Goal: Information Seeking & Learning: Learn about a topic

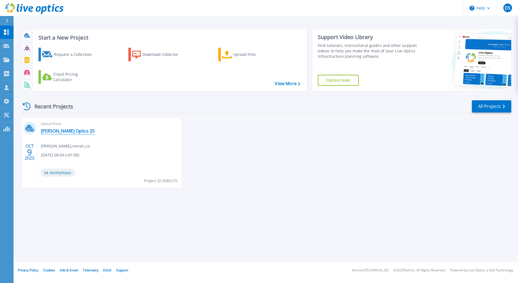
click at [55, 130] on link "[PERSON_NAME] Optics 25" at bounding box center [68, 130] width 54 height 5
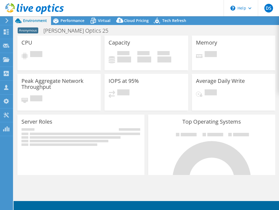
select select "USD"
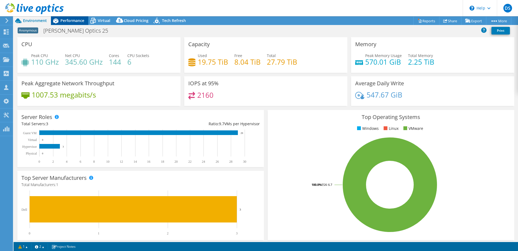
click at [65, 19] on span "Performance" at bounding box center [72, 20] width 24 height 5
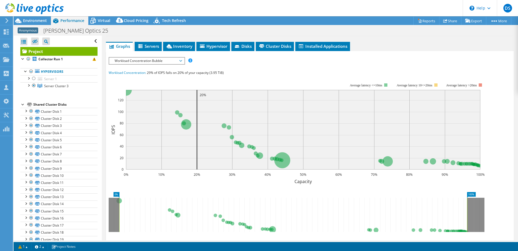
scroll to position [81, 0]
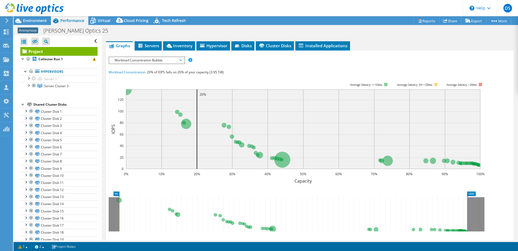
click at [129, 59] on span "Workload Concentration Bubble" at bounding box center [147, 60] width 70 height 7
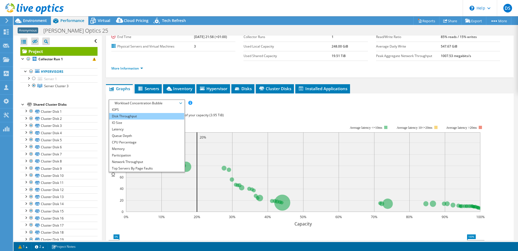
scroll to position [54, 0]
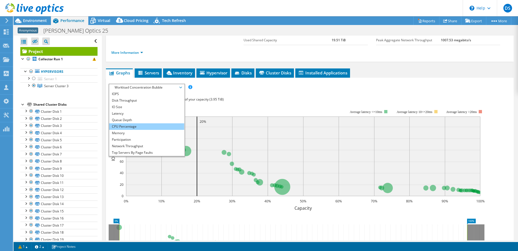
click at [135, 125] on li "CPU Percentage" at bounding box center [146, 126] width 75 height 7
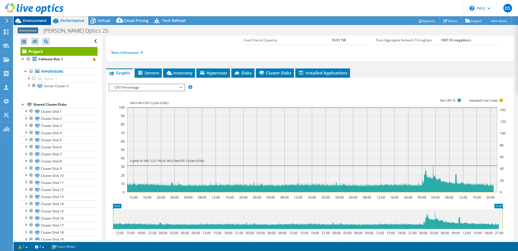
click at [33, 20] on span "Environment" at bounding box center [35, 20] width 24 height 5
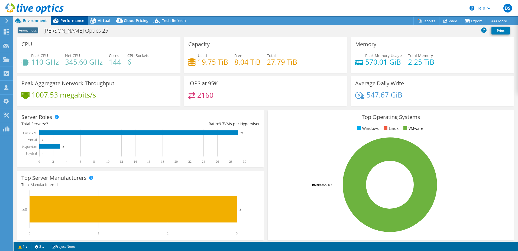
click at [71, 20] on span "Performance" at bounding box center [72, 20] width 24 height 5
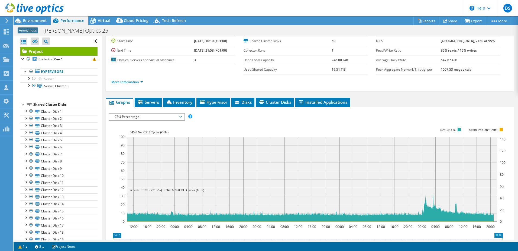
scroll to position [0, 0]
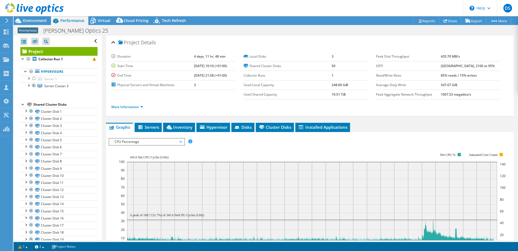
click at [28, 18] on div at bounding box center [32, 9] width 64 height 18
click at [30, 22] on span "Environment" at bounding box center [35, 20] width 24 height 5
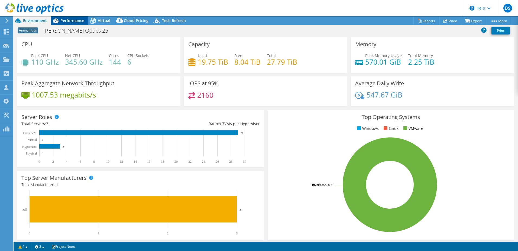
click at [67, 23] on div "Performance" at bounding box center [69, 20] width 37 height 9
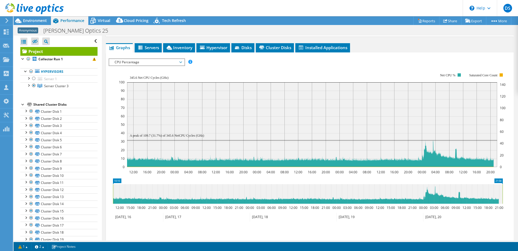
scroll to position [70, 0]
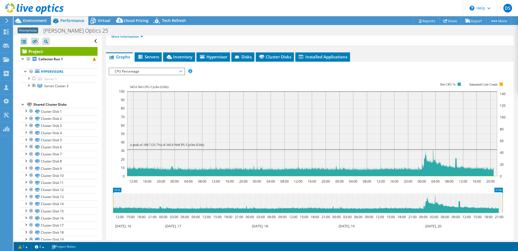
click at [135, 70] on span "CPU Percentage" at bounding box center [147, 71] width 70 height 7
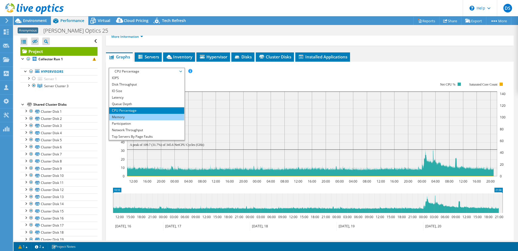
click at [133, 116] on li "Memory" at bounding box center [146, 117] width 75 height 7
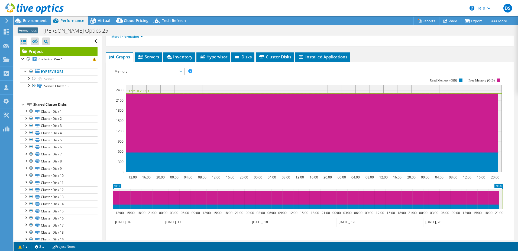
click at [139, 69] on span "Memory" at bounding box center [147, 71] width 70 height 7
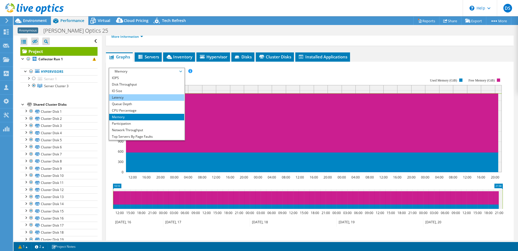
click at [130, 95] on li "Latency" at bounding box center [146, 97] width 75 height 7
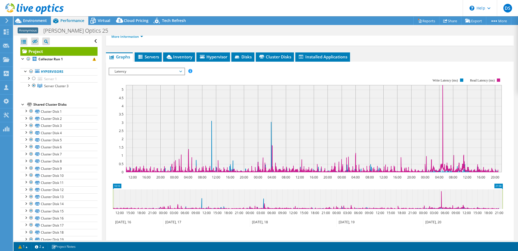
click at [143, 76] on rect at bounding box center [306, 125] width 395 height 108
click at [138, 71] on span "Latency" at bounding box center [147, 71] width 70 height 7
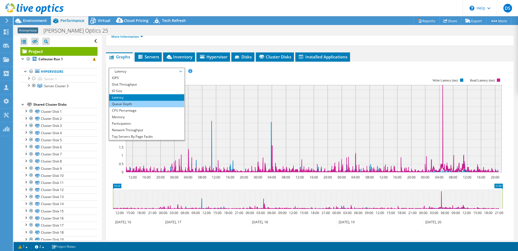
click at [126, 101] on li "Queue Depth" at bounding box center [146, 104] width 75 height 7
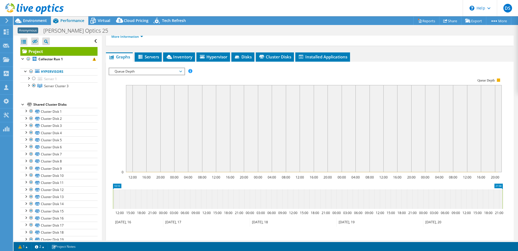
click at [141, 73] on span "Queue Depth" at bounding box center [147, 71] width 70 height 7
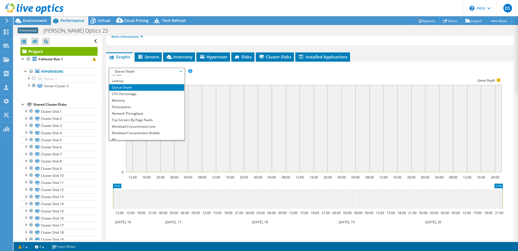
scroll to position [20, 0]
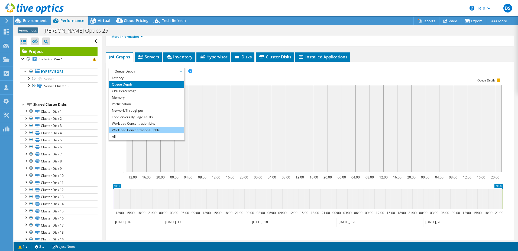
click at [133, 131] on li "Workload Concentration Bubble" at bounding box center [146, 130] width 75 height 7
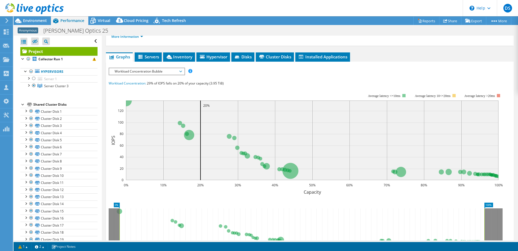
click at [143, 77] on div "IOPS Disk Throughput IO Size Latency Queue Depth CPU Percentage Memory Page Fau…" at bounding box center [310, 168] width 403 height 201
click at [143, 72] on span "Workload Concentration Bubble" at bounding box center [147, 71] width 70 height 7
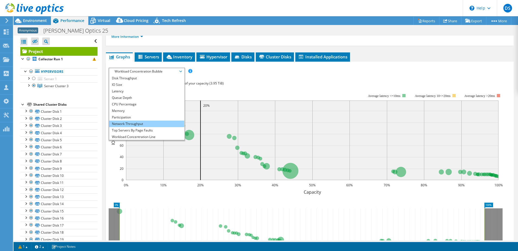
scroll to position [0, 0]
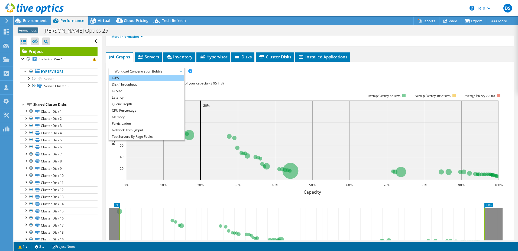
click at [137, 79] on li "IOPS" at bounding box center [146, 78] width 75 height 7
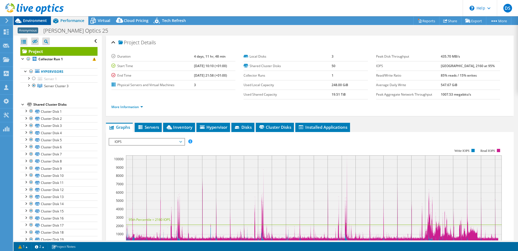
click at [37, 20] on span "Environment" at bounding box center [35, 20] width 24 height 5
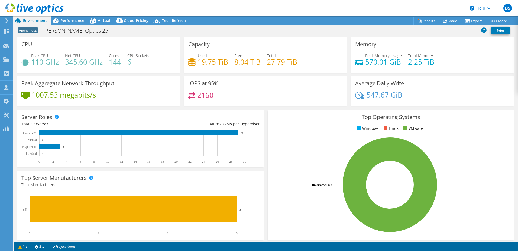
click at [335, 68] on div "Capacity Used 19.75 TiB Free 8.04 TiB Total 27.79 TiB" at bounding box center [265, 55] width 163 height 36
click at [350, 95] on div "Average Daily Write 547.67 GiB" at bounding box center [433, 91] width 167 height 30
click at [72, 19] on span "Performance" at bounding box center [72, 20] width 24 height 5
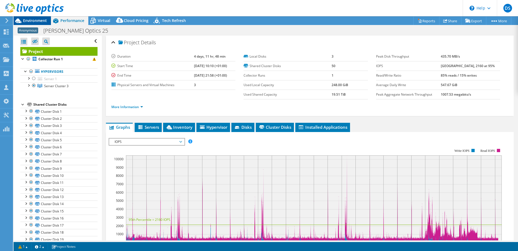
click at [35, 22] on span "Environment" at bounding box center [35, 20] width 24 height 5
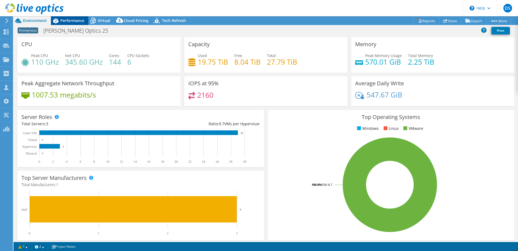
click at [71, 20] on span "Performance" at bounding box center [72, 20] width 24 height 5
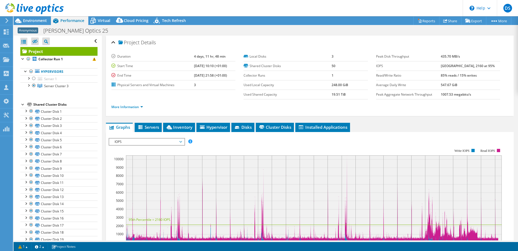
click at [139, 138] on div "IOPS IOPS Disk Throughput IO Size Latency Queue Depth CPU Percentage Memory Pag…" at bounding box center [147, 142] width 76 height 8
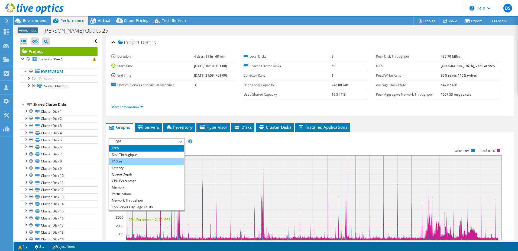
click at [129, 158] on li "IO Size" at bounding box center [146, 161] width 75 height 7
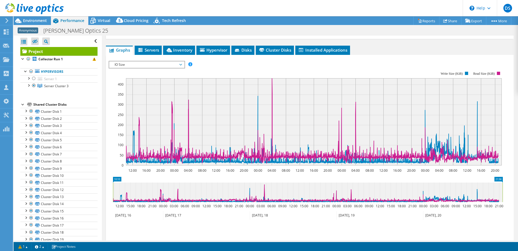
scroll to position [81, 0]
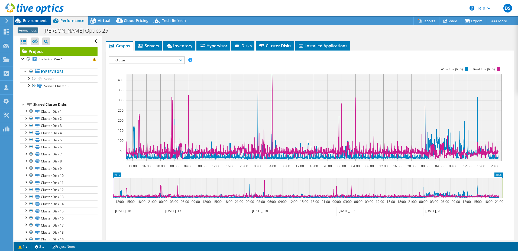
click at [31, 24] on div "Environment" at bounding box center [32, 20] width 37 height 9
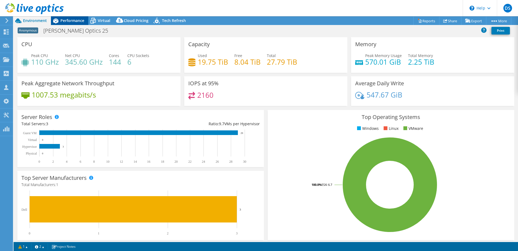
click at [60, 21] on icon at bounding box center [55, 20] width 9 height 9
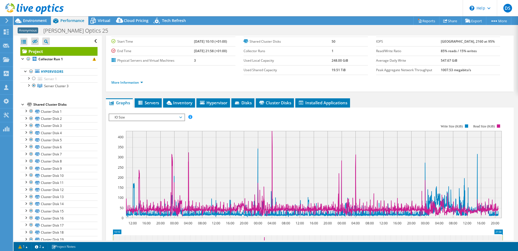
scroll to position [0, 0]
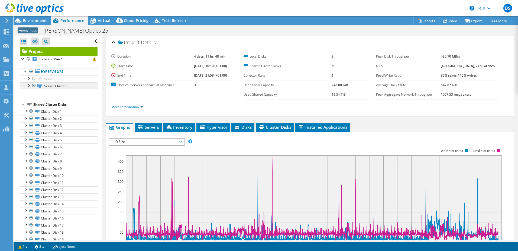
click at [55, 88] on span "Server Cluster 3" at bounding box center [56, 86] width 24 height 5
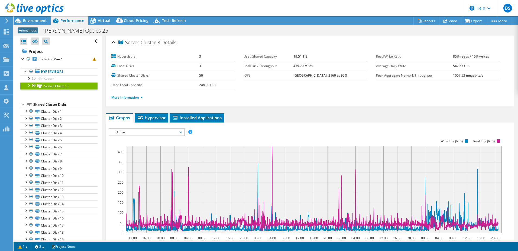
click at [30, 85] on div at bounding box center [28, 84] width 5 height 5
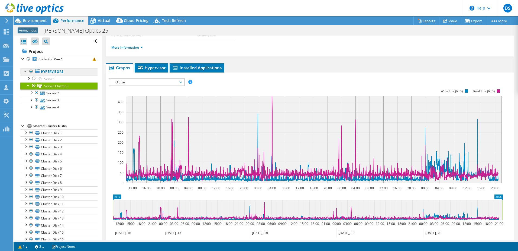
scroll to position [54, 0]
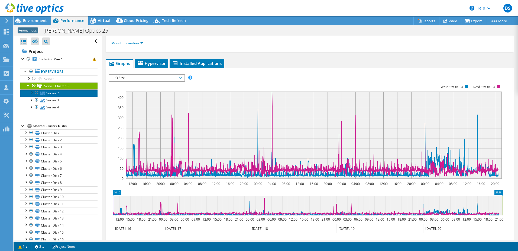
click at [67, 95] on link "Server 2" at bounding box center [58, 92] width 77 height 7
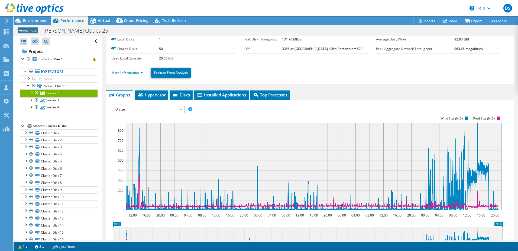
scroll to position [0, 0]
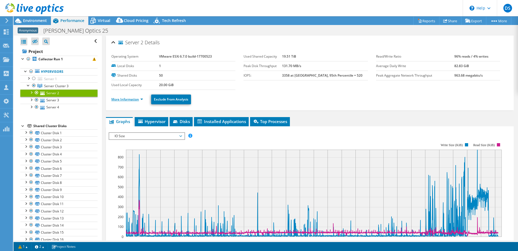
click at [128, 100] on link "More Information" at bounding box center [127, 99] width 32 height 5
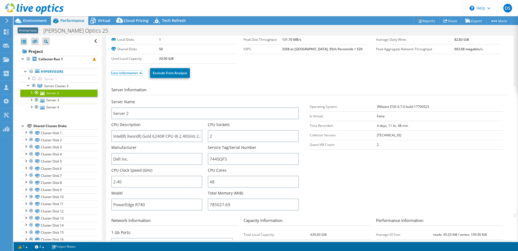
scroll to position [54, 0]
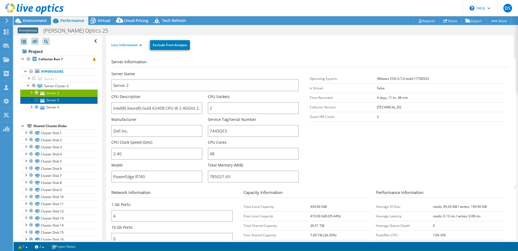
click at [60, 100] on link "Server 3" at bounding box center [58, 100] width 77 height 7
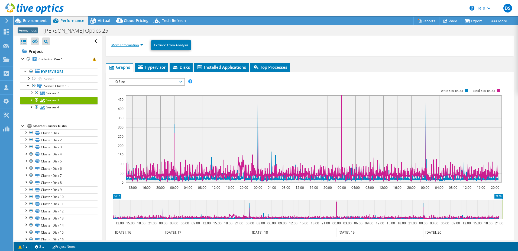
click at [126, 45] on link "More Information" at bounding box center [127, 45] width 32 height 5
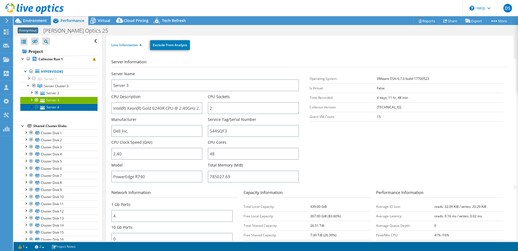
click at [42, 105] on link "Server 4" at bounding box center [58, 107] width 77 height 7
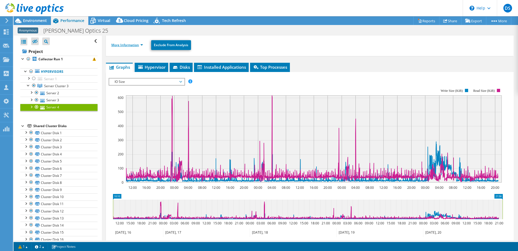
click at [123, 44] on link "More Information" at bounding box center [127, 45] width 32 height 5
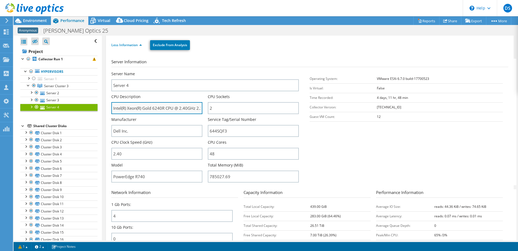
drag, startPoint x: 143, startPoint y: 109, endPoint x: 161, endPoint y: 111, distance: 18.0
click at [165, 109] on input "Intel(R) Xeon(R) Gold 6240R CPU @ 2.40GHz 2.39 GHz" at bounding box center [156, 108] width 91 height 12
click at [330, 140] on section "Server Information Server Name Server 4 CPU Description Intel(R) Xeon(R) Gold 6…" at bounding box center [311, 122] width 400 height 126
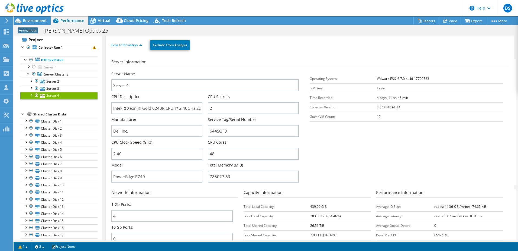
scroll to position [0, 0]
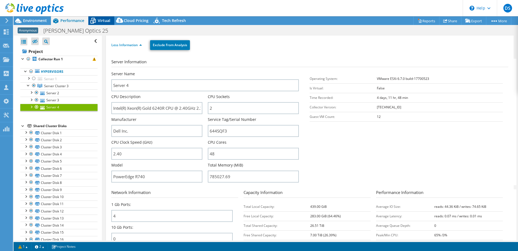
click at [105, 19] on span "Virtual" at bounding box center [104, 20] width 12 height 5
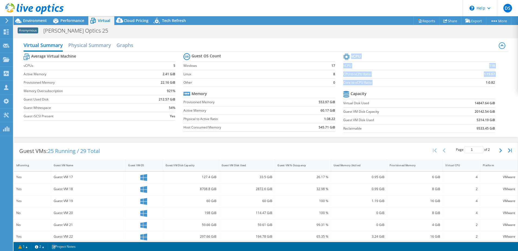
drag, startPoint x: 479, startPoint y: 82, endPoint x: 492, endPoint y: 82, distance: 12.5
click at [492, 82] on section "vCPU vCPU 118 CPU to vCPU Ratio 1:19.67 Core to vCPU Ratio 1:0.82 Capacity Virt…" at bounding box center [424, 93] width 160 height 83
drag, startPoint x: 36, startPoint y: 19, endPoint x: 50, endPoint y: 20, distance: 13.6
click at [36, 19] on span "Environment" at bounding box center [35, 20] width 24 height 5
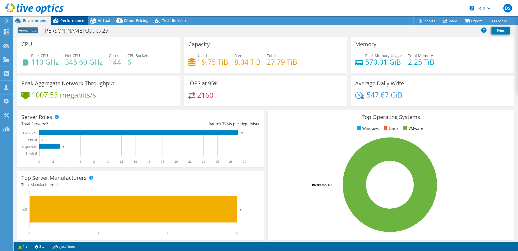
click at [69, 20] on span "Performance" at bounding box center [72, 20] width 24 height 5
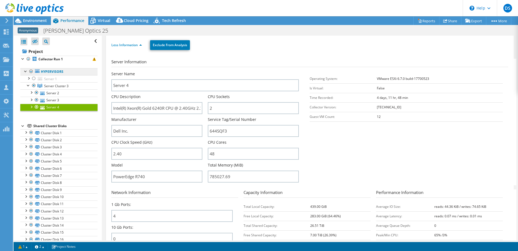
click at [51, 70] on link "Hypervisors" at bounding box center [58, 71] width 77 height 7
click at [52, 55] on link "Project" at bounding box center [58, 51] width 77 height 9
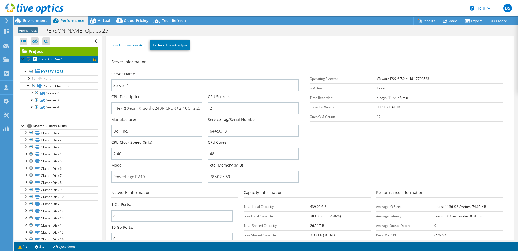
click at [52, 58] on b "Collector Run 1" at bounding box center [51, 59] width 24 height 5
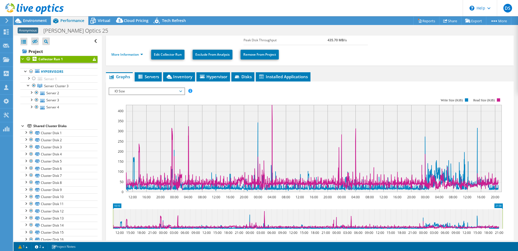
click at [125, 90] on span "IO Size" at bounding box center [147, 91] width 70 height 7
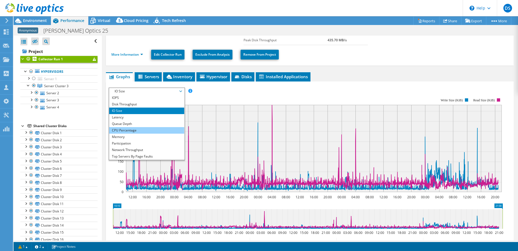
click at [126, 130] on li "CPU Percentage" at bounding box center [146, 130] width 75 height 7
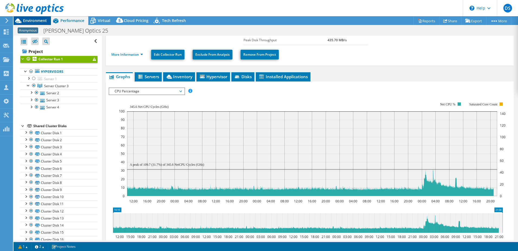
click at [34, 18] on span "Environment" at bounding box center [35, 20] width 24 height 5
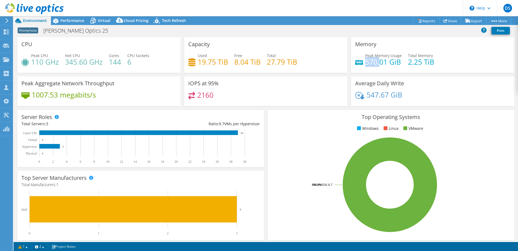
drag, startPoint x: 364, startPoint y: 63, endPoint x: 378, endPoint y: 63, distance: 14.1
click at [378, 63] on h4 "570.01 GiB" at bounding box center [384, 62] width 37 height 6
click at [74, 23] on span "Performance" at bounding box center [72, 20] width 24 height 5
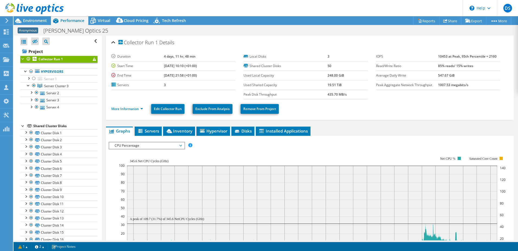
click at [123, 149] on div "CPU Percentage IOPS Disk Throughput IO Size Latency Queue Depth CPU Percentage …" at bounding box center [147, 146] width 76 height 8
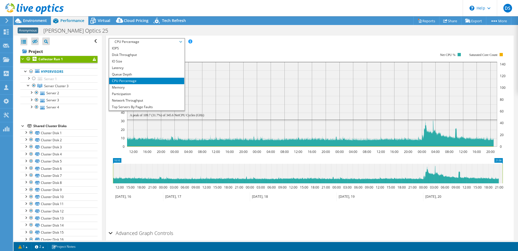
scroll to position [108, 0]
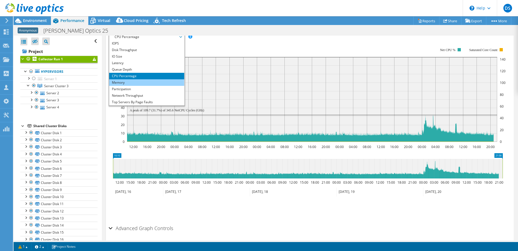
click at [120, 83] on li "Memory" at bounding box center [146, 82] width 75 height 7
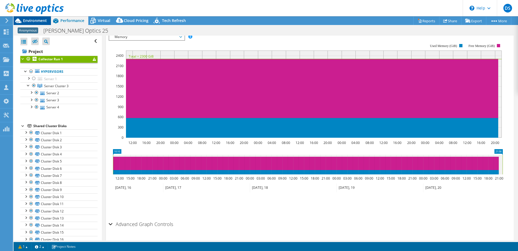
click at [30, 19] on span "Environment" at bounding box center [35, 20] width 24 height 5
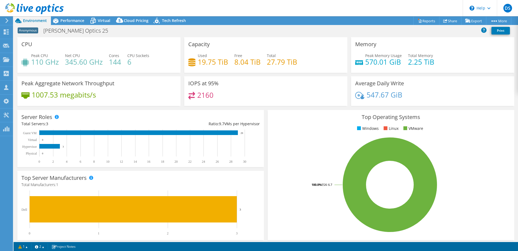
click at [366, 63] on h4 "570.01 GiB" at bounding box center [384, 62] width 37 height 6
drag, startPoint x: 363, startPoint y: 63, endPoint x: 383, endPoint y: 63, distance: 20.1
click at [383, 63] on h4 "570.01 GiB" at bounding box center [384, 62] width 37 height 6
click at [323, 98] on div "2160" at bounding box center [265, 98] width 155 height 12
drag, startPoint x: 414, startPoint y: 66, endPoint x: 364, endPoint y: 65, distance: 49.6
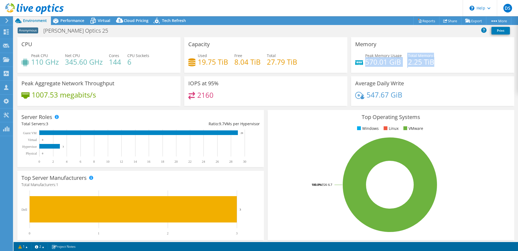
click at [364, 65] on div "Peak Memory Usage 570.01 GiB Total Memory 2.25 TiB" at bounding box center [433, 62] width 155 height 18
click at [428, 65] on h4 "2.25 TiB" at bounding box center [421, 62] width 26 height 6
click at [417, 61] on h4 "2.25 TiB" at bounding box center [421, 62] width 26 height 6
